Goal: Information Seeking & Learning: Understand process/instructions

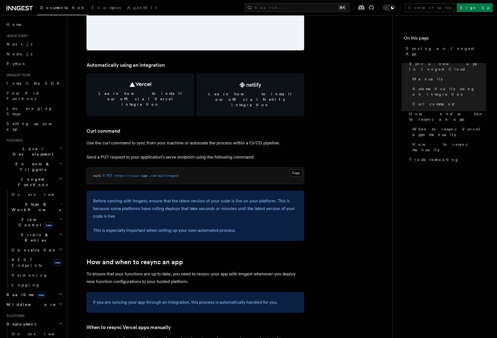
scroll to position [792, 0]
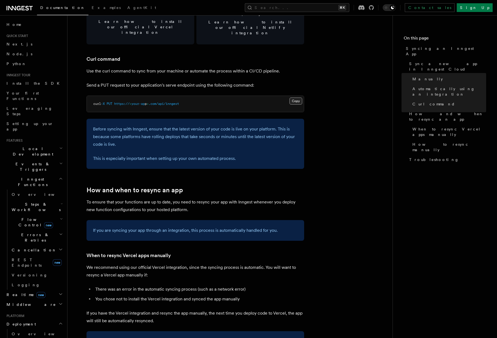
click at [294, 97] on button "Copy Copied" at bounding box center [296, 100] width 13 height 7
click at [152, 96] on pre "curl -X PUT https:// < your-ap p > .com/api/inngest" at bounding box center [195, 104] width 217 height 16
click at [293, 97] on button "Copy Copied" at bounding box center [296, 100] width 13 height 7
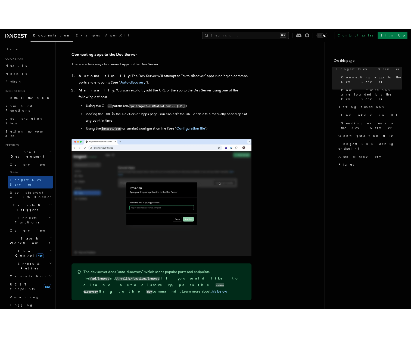
scroll to position [322, 0]
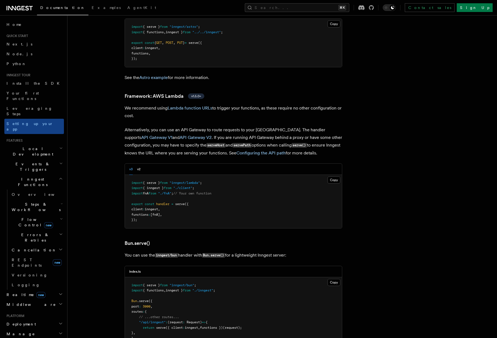
scroll to position [513, 0]
